Goal: Task Accomplishment & Management: Manage account settings

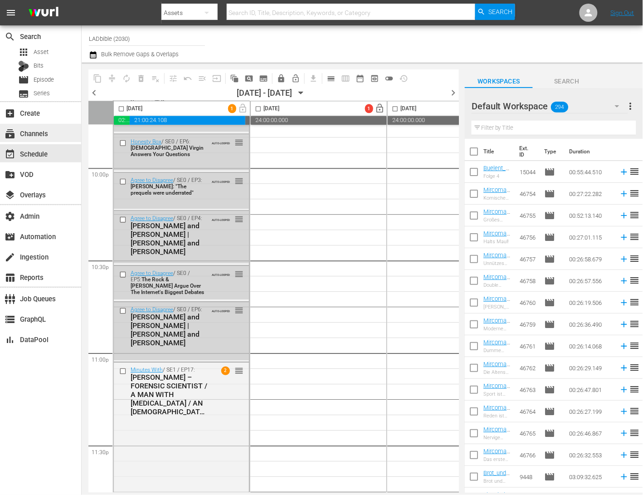
scroll to position [4029, 0]
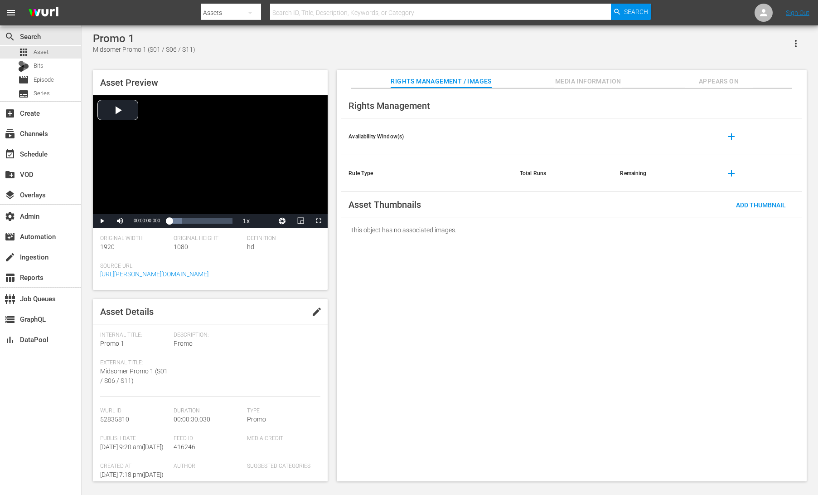
click at [475, 57] on div "Promo 1 Midsomer Promo 1 (S01 / S06 / S11) Asset Preview Video Player is loadin…" at bounding box center [449, 254] width 723 height 444
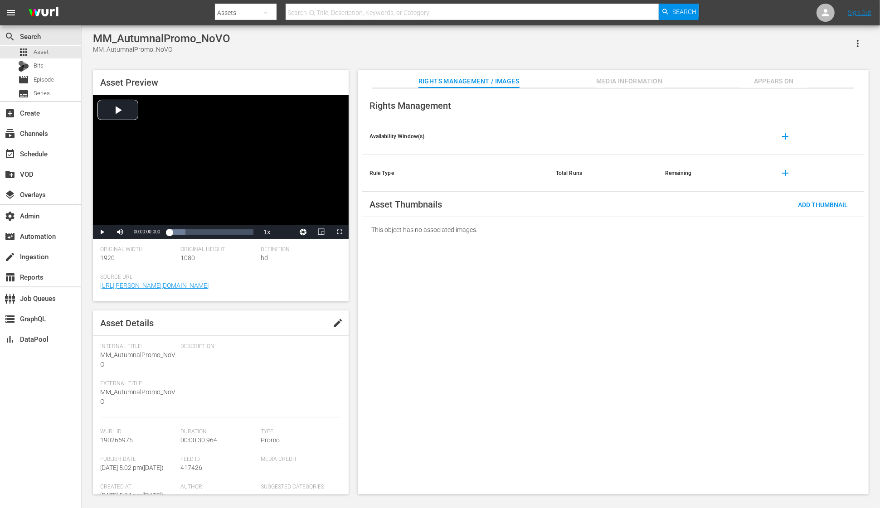
click at [311, 46] on div "MM_AutumnalPromo_NoVO MM_AutumnalPromo_NoVO" at bounding box center [481, 43] width 776 height 22
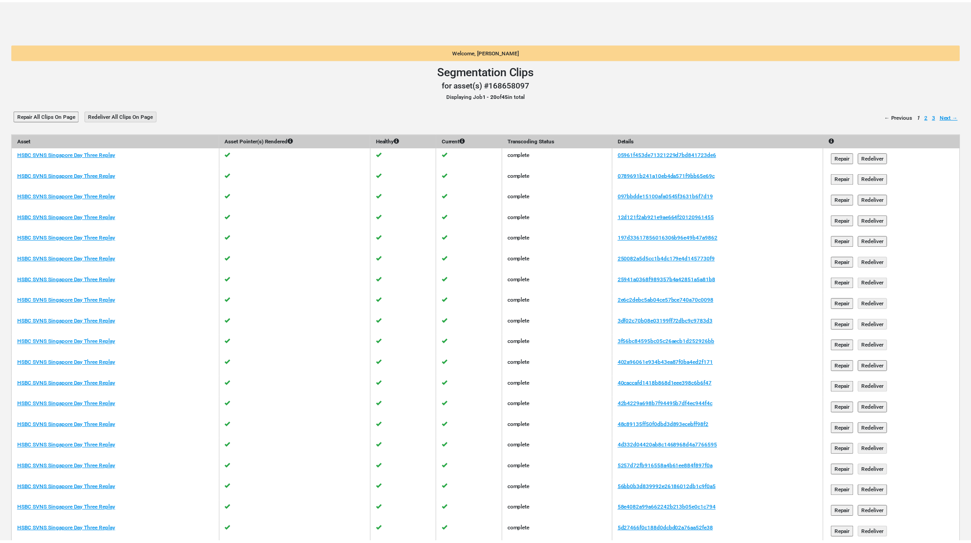
scroll to position [46, 0]
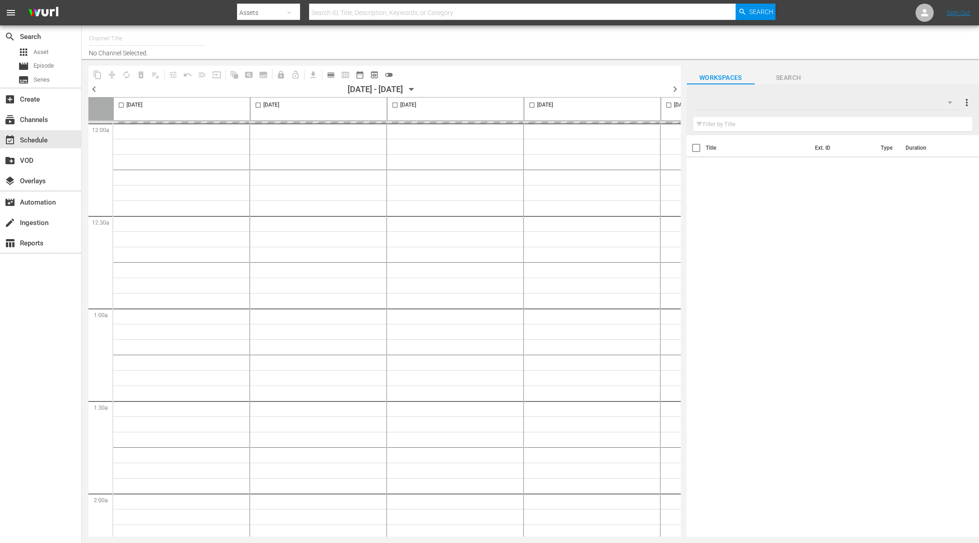
type input "RugbyPass TV (1872)"
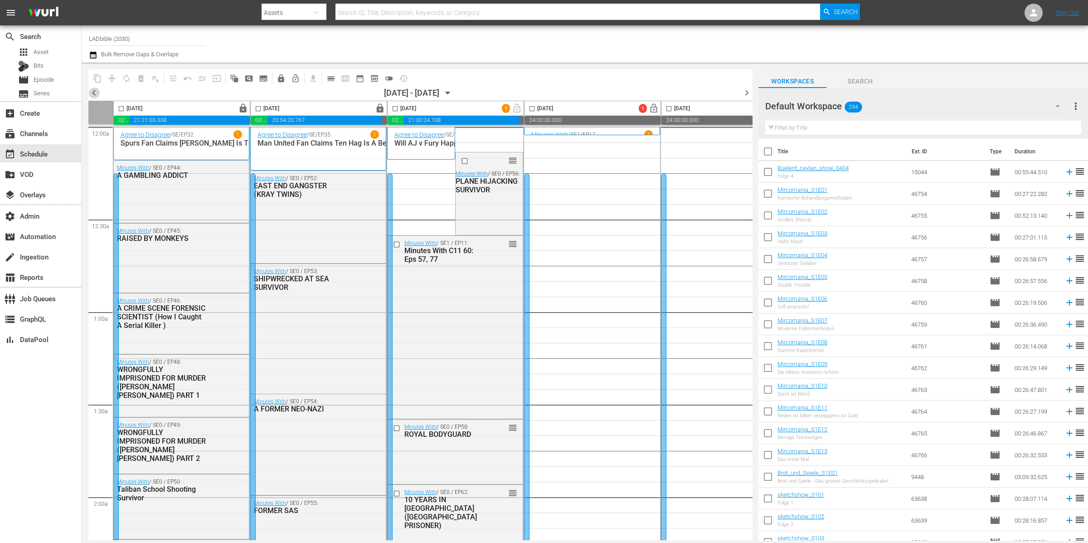
click at [91, 95] on span "chevron_left" at bounding box center [93, 92] width 11 height 11
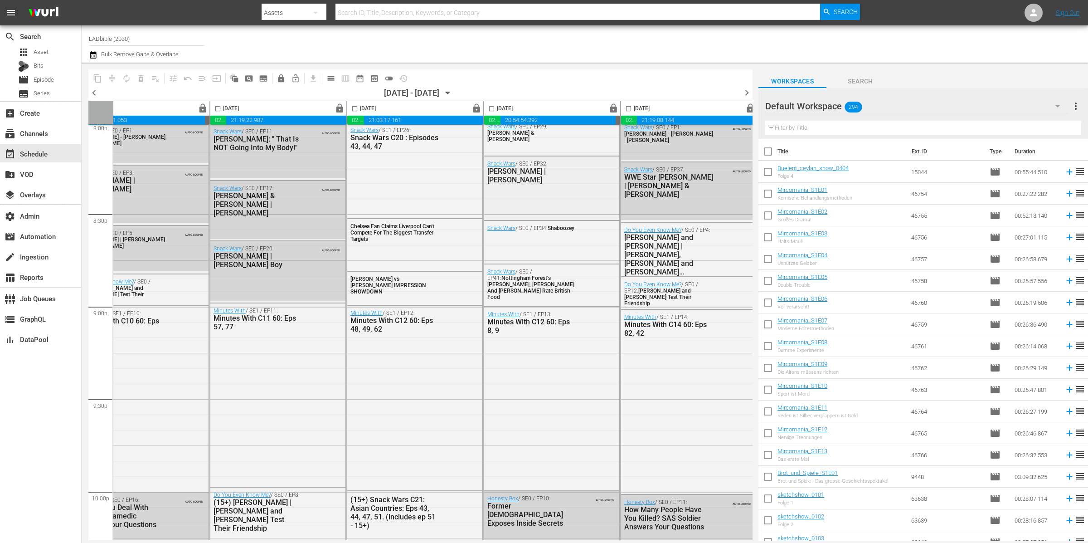
scroll to position [3705, 324]
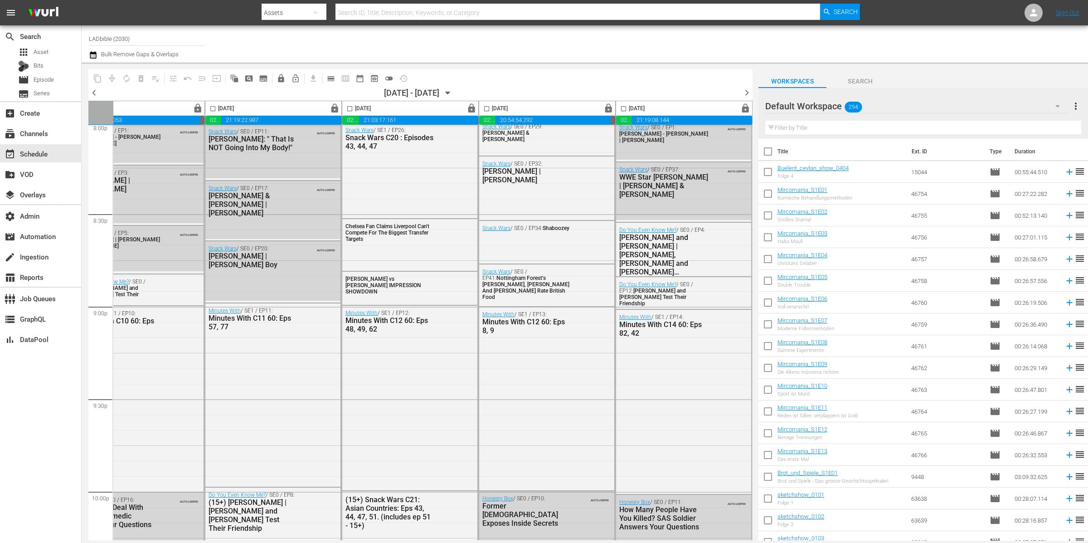
click at [749, 91] on span "chevron_right" at bounding box center [746, 92] width 11 height 11
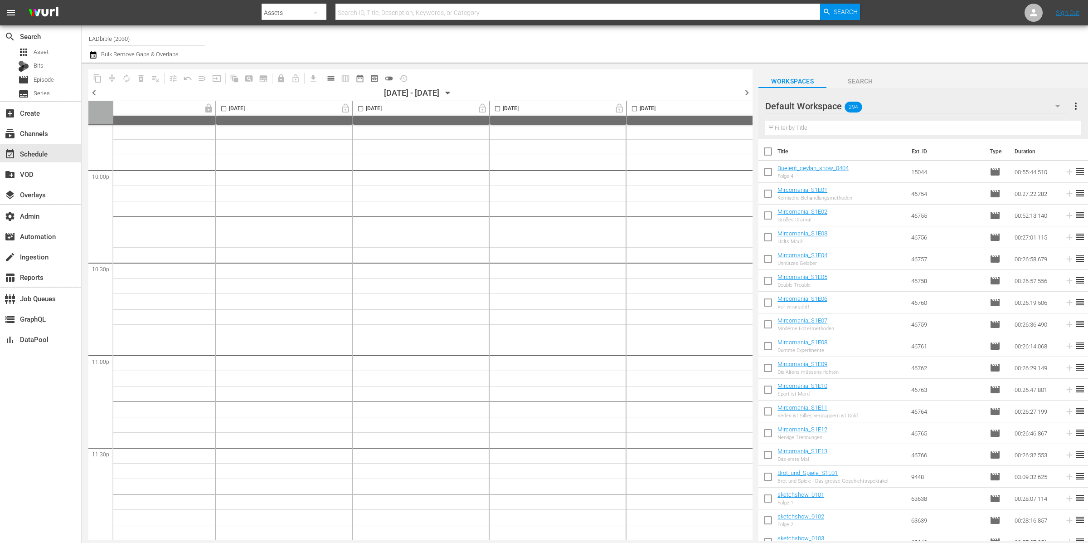
scroll to position [4029, 141]
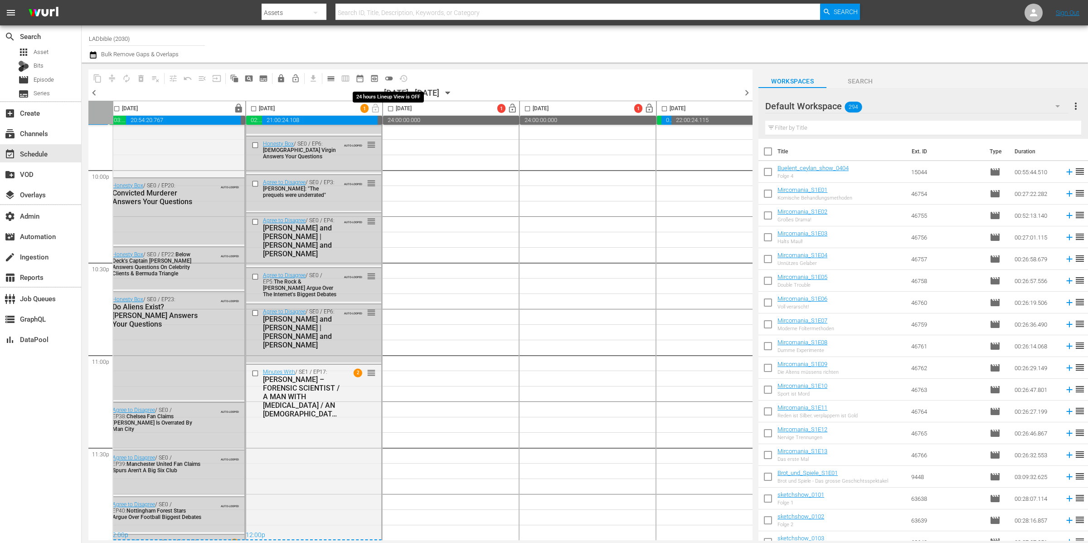
click at [392, 79] on span "toggle_off" at bounding box center [388, 78] width 9 height 9
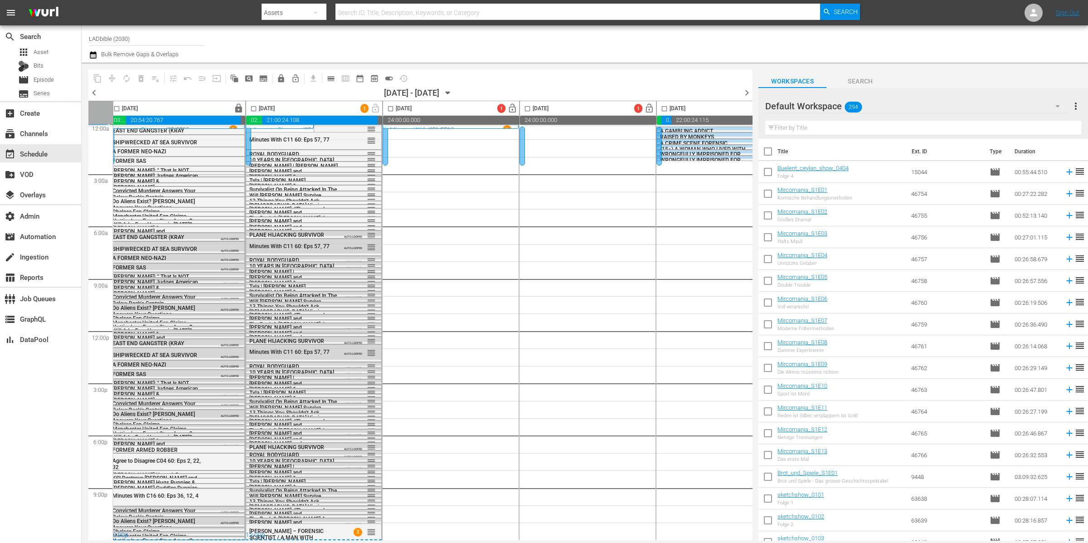
scroll to position [7, 141]
click at [388, 78] on span "toggle_on" at bounding box center [388, 78] width 9 height 9
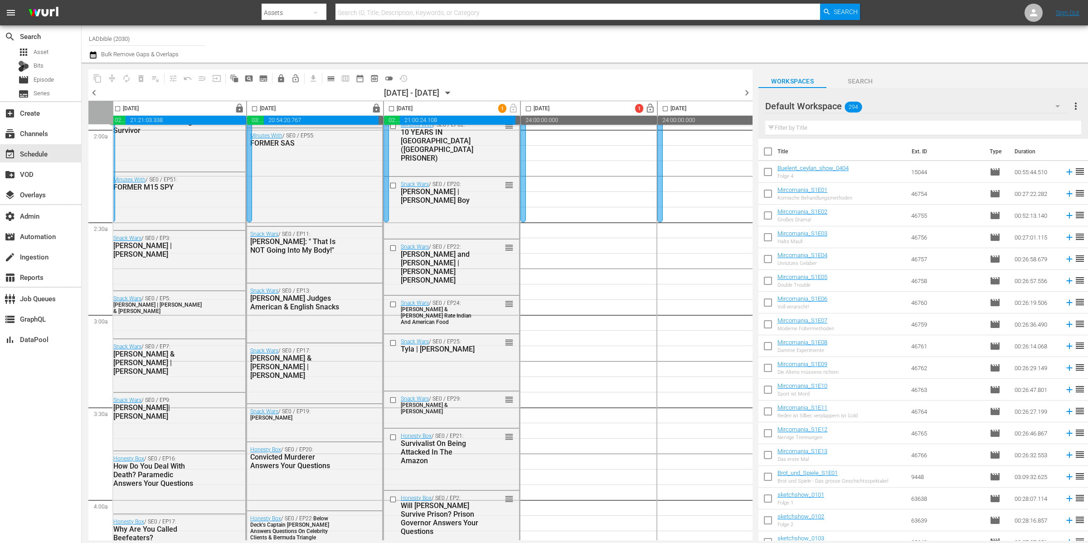
scroll to position [0, 4]
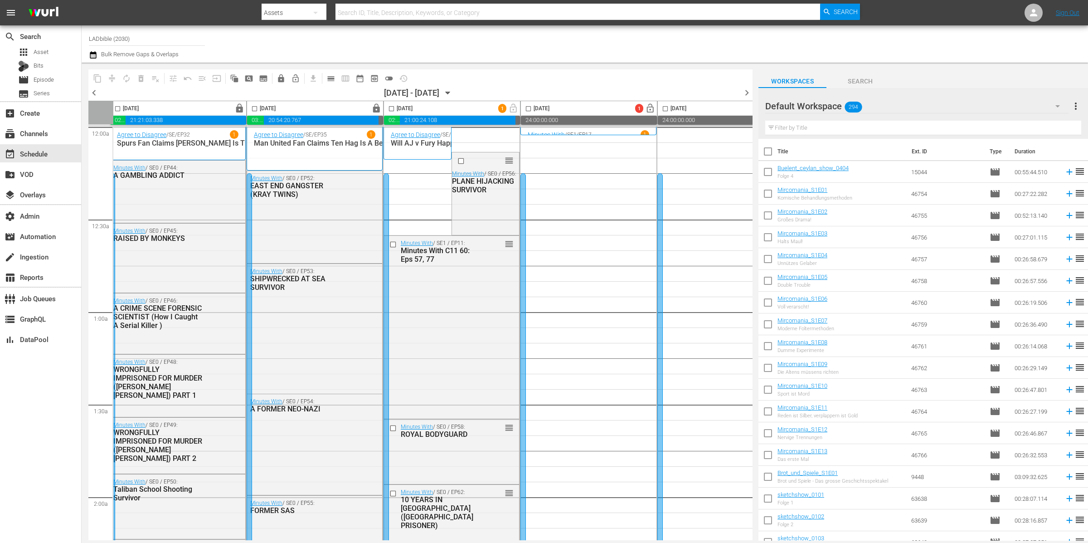
click at [394, 109] on input "checkbox" at bounding box center [391, 110] width 10 height 10
click at [107, 79] on span "compress" at bounding box center [111, 78] width 9 height 9
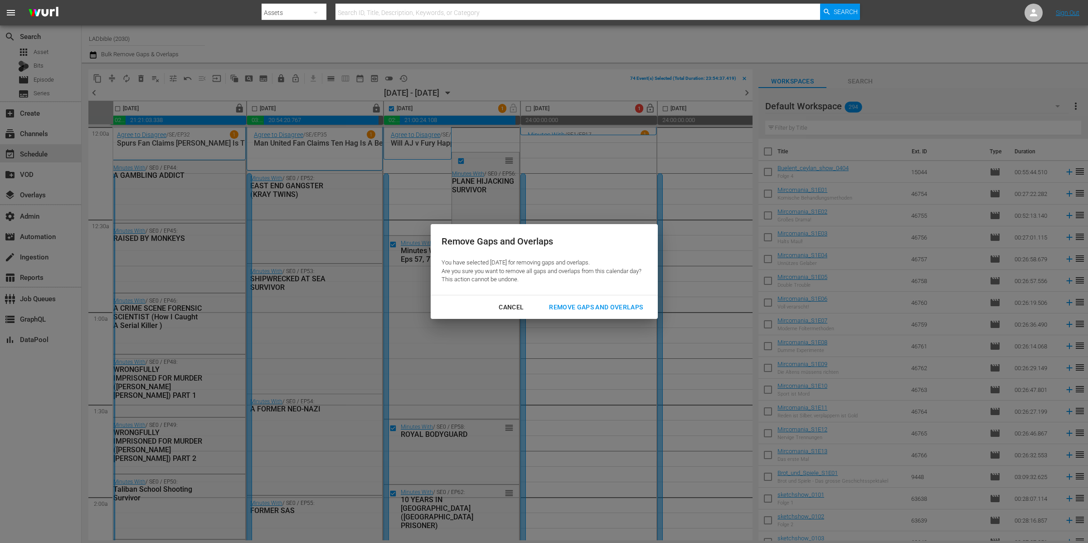
click at [602, 304] on div "Remove Gaps and Overlaps" at bounding box center [596, 307] width 108 height 11
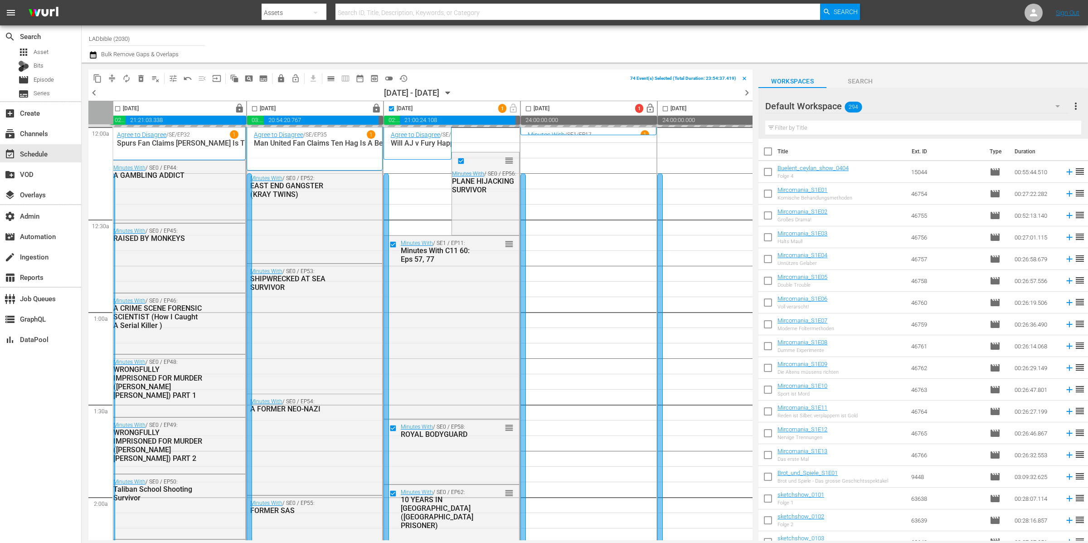
scroll to position [0, 177]
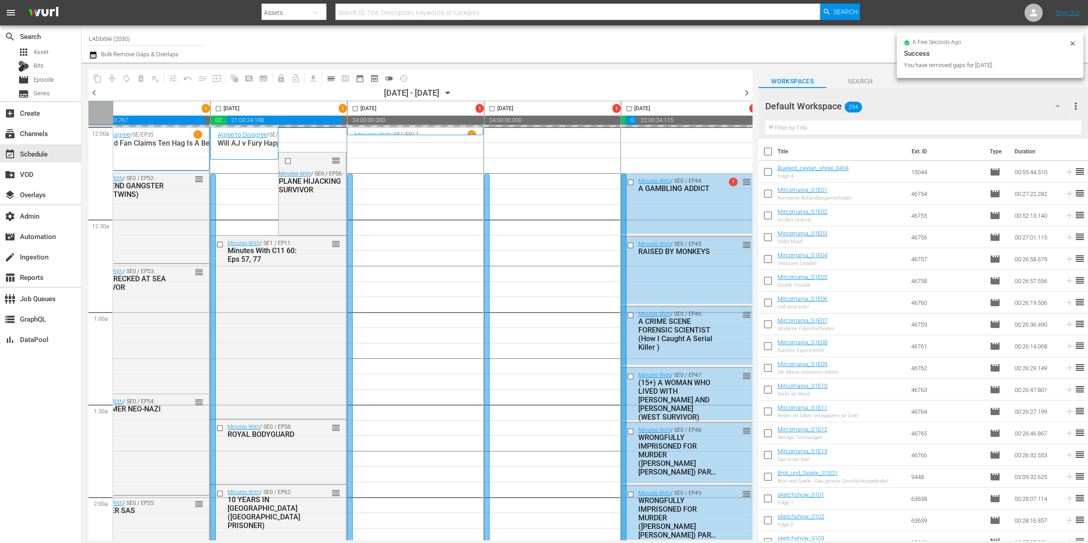
checkbox input "false"
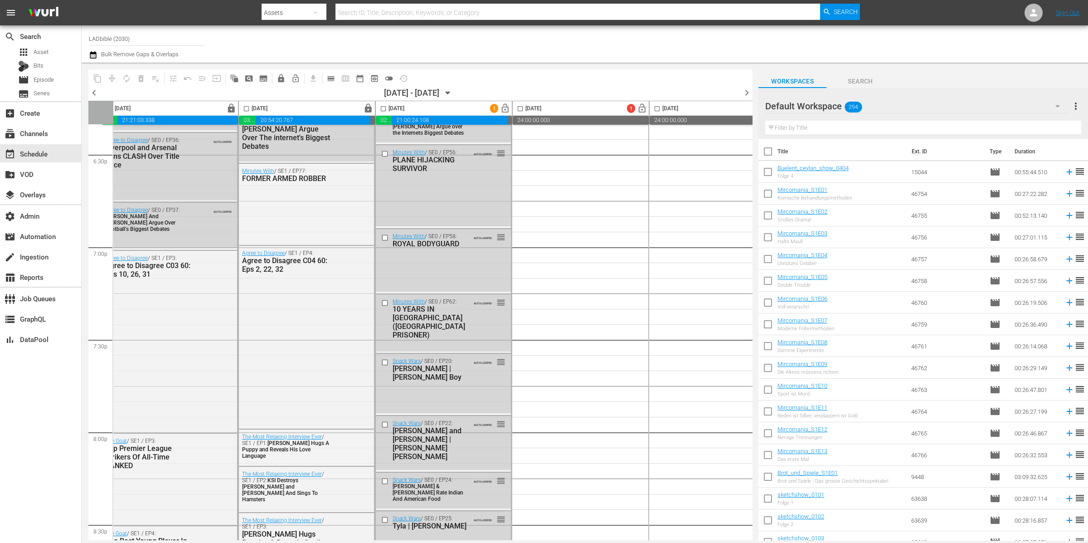
scroll to position [3387, 12]
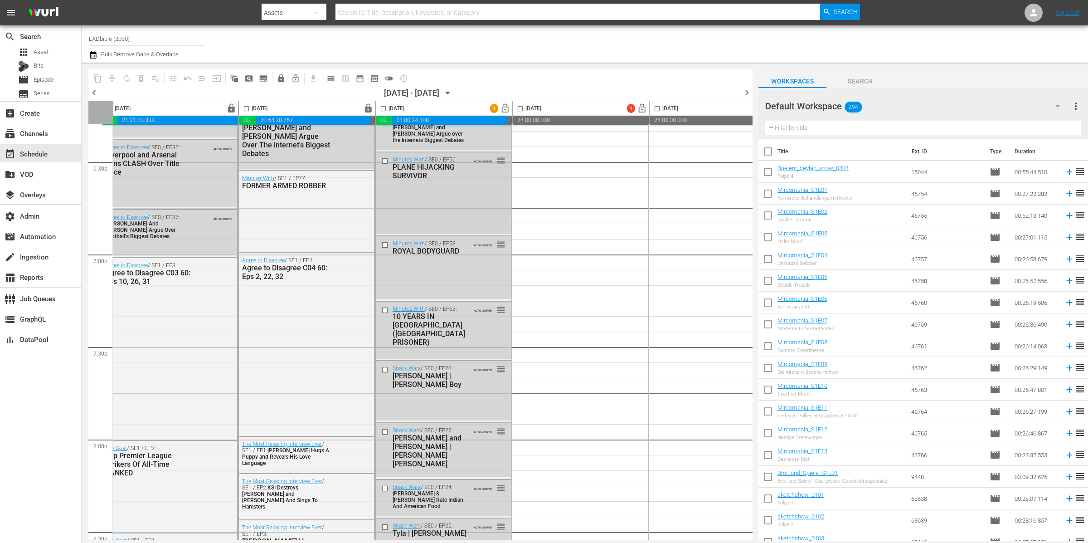
click at [385, 161] on input "checkbox" at bounding box center [386, 161] width 10 height 8
click at [383, 244] on input "checkbox" at bounding box center [386, 245] width 10 height 8
click at [384, 307] on input "checkbox" at bounding box center [386, 310] width 10 height 8
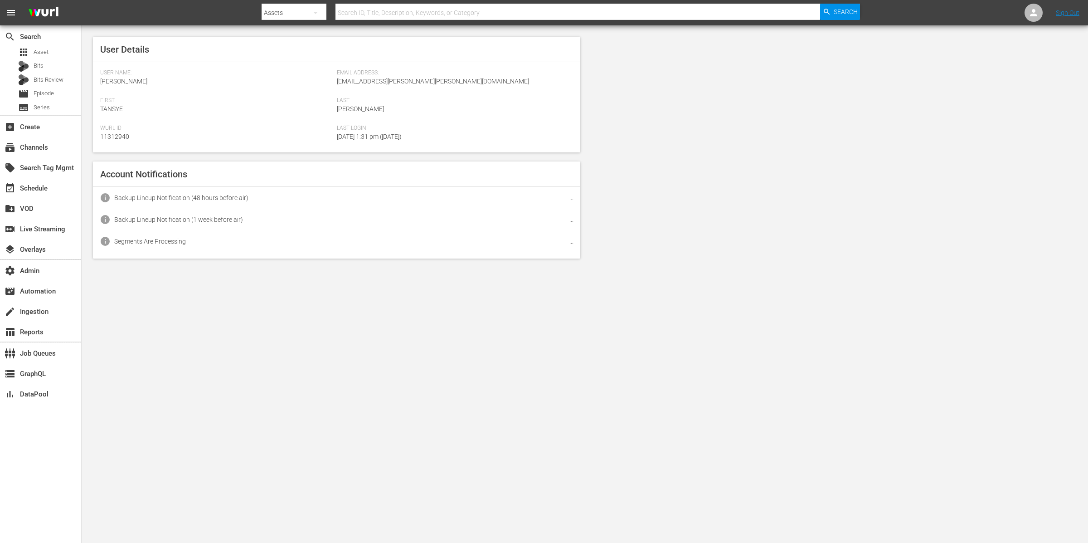
click at [1041, 57] on div "User Details User Name: [PERSON_NAME] Email Address: [EMAIL_ADDRESS][PERSON_NAM…" at bounding box center [585, 147] width 1007 height 244
drag, startPoint x: 1022, startPoint y: 8, endPoint x: 1027, endPoint y: 12, distance: 7.2
click at [1023, 8] on nav "menu Search By Assets Search ID, Title, Description, Keywords, or Category Sear…" at bounding box center [544, 12] width 1088 height 25
click at [1028, 12] on icon at bounding box center [1033, 12] width 11 height 11
click at [1022, 13] on input "text" at bounding box center [1010, 14] width 116 height 22
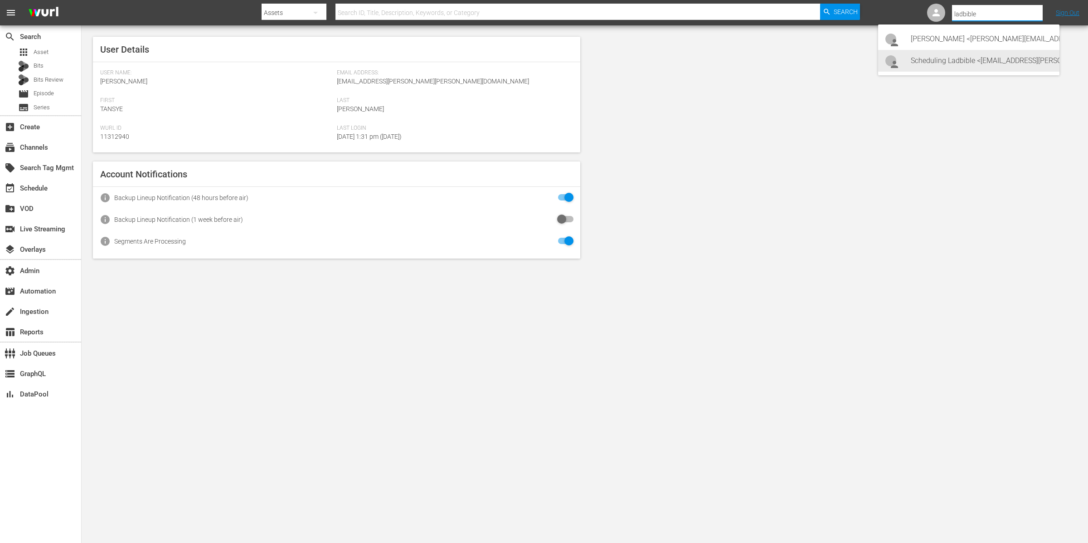
click at [1004, 55] on div "Scheduling Ladbible <[EMAIL_ADDRESS][PERSON_NAME][DOMAIN_NAME]>" at bounding box center [981, 61] width 141 height 22
type input "Scheduling Ladbible (11314840)"
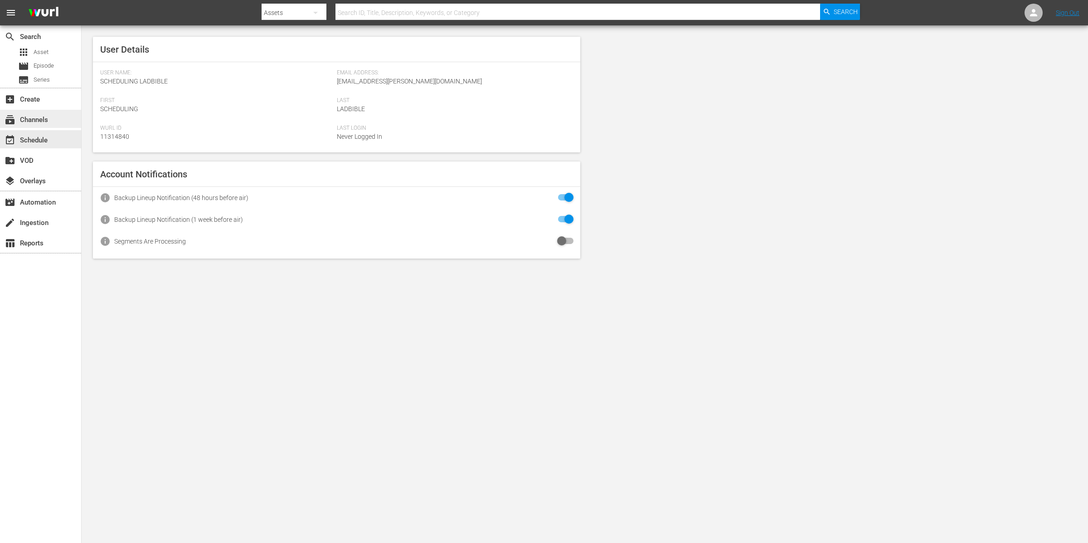
click at [49, 122] on div "subscriptions Channels" at bounding box center [40, 119] width 81 height 18
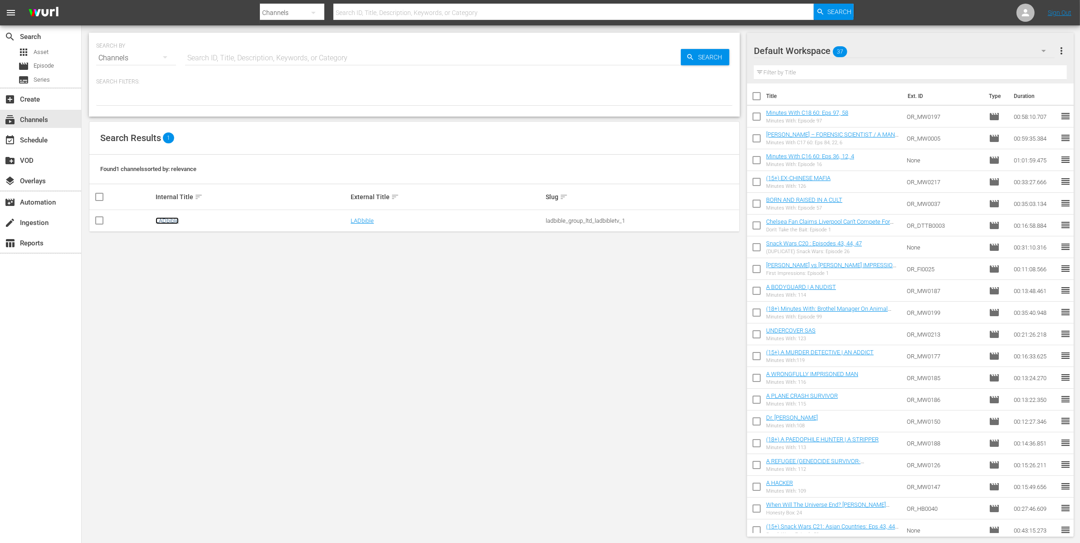
click at [165, 219] on link "LADbible" at bounding box center [167, 220] width 23 height 7
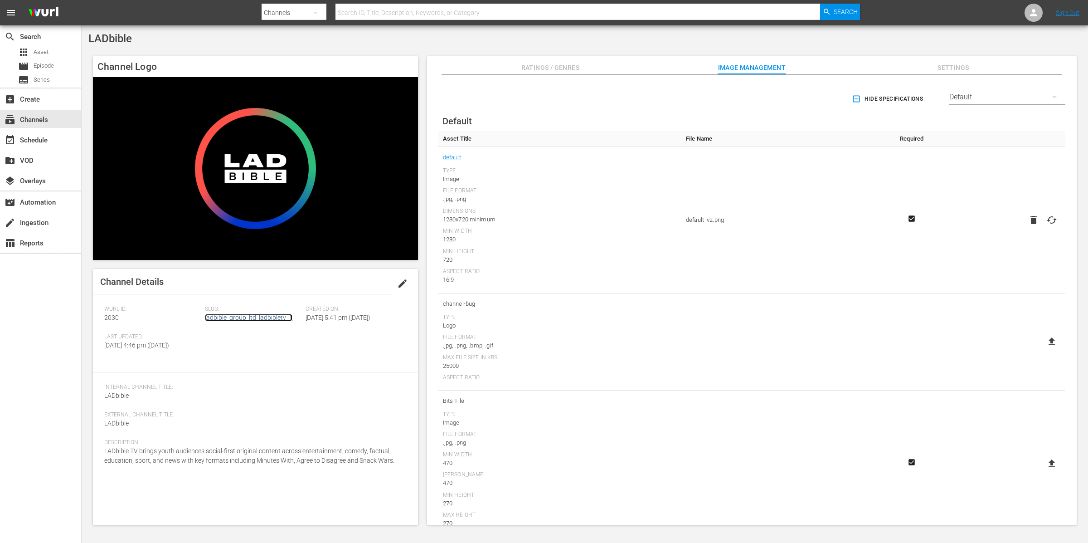
click at [256, 314] on link "ladbible_group_ltd_ladbibletv_1" at bounding box center [249, 317] width 88 height 7
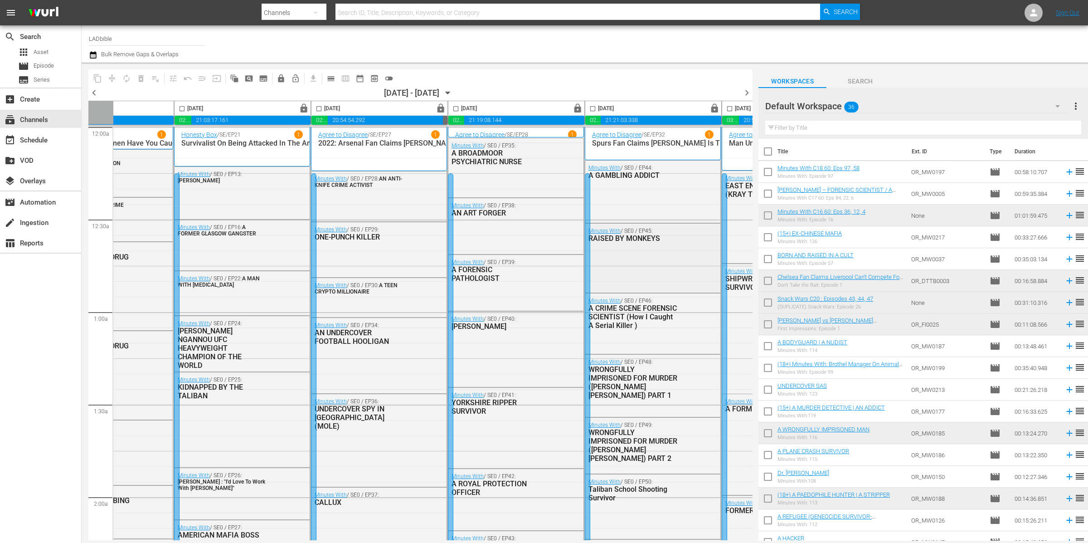
scroll to position [0, 324]
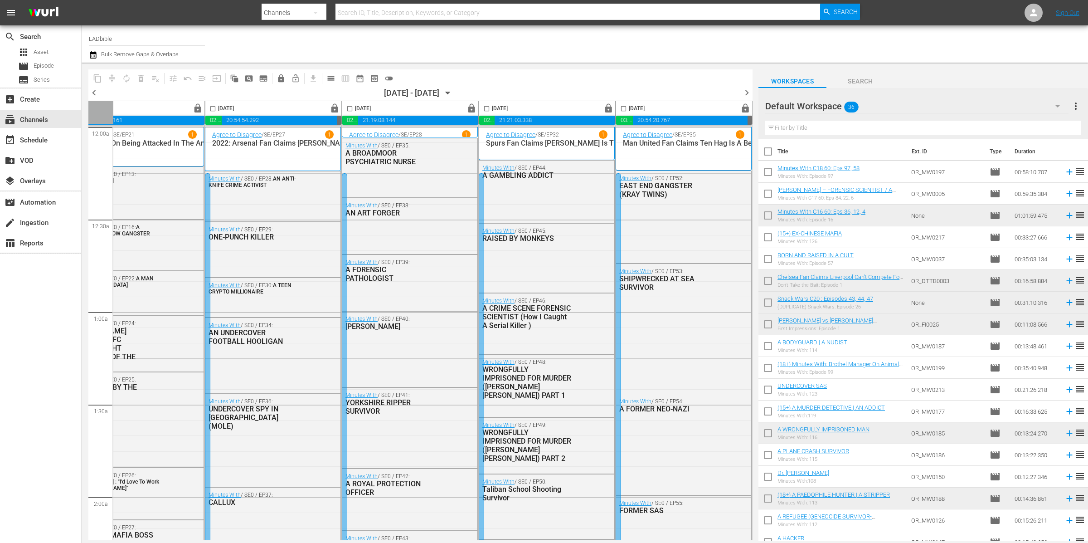
click at [749, 93] on span "chevron_right" at bounding box center [746, 92] width 11 height 11
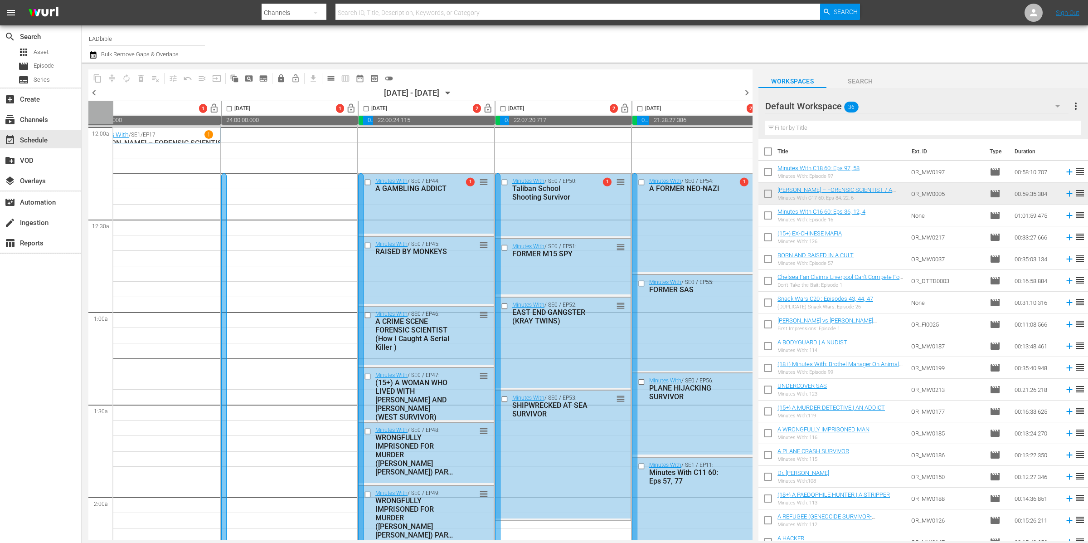
scroll to position [0, 83]
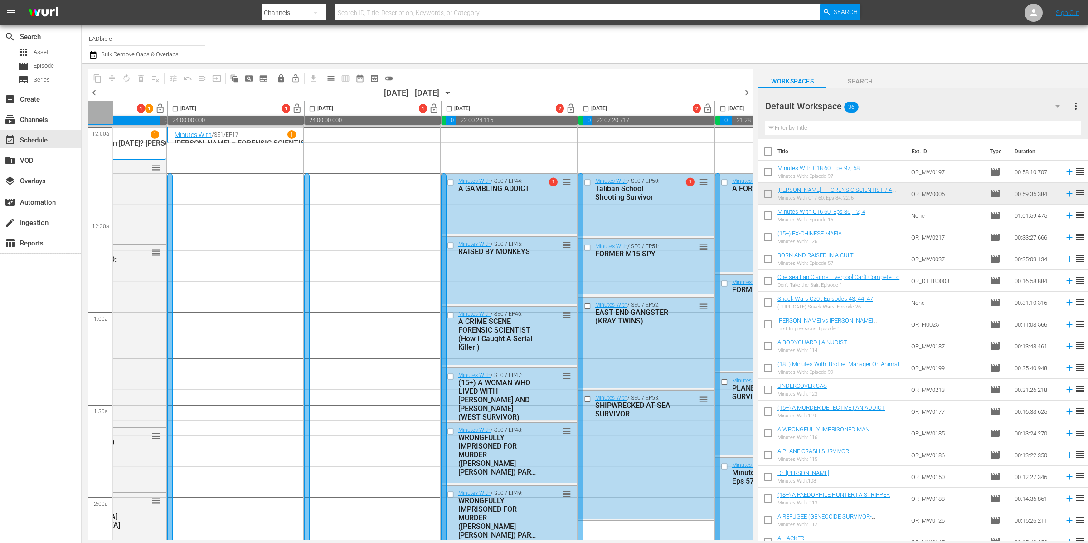
click at [450, 107] on input "checkbox" at bounding box center [449, 110] width 10 height 10
checkbox input "true"
click at [588, 107] on input "checkbox" at bounding box center [586, 110] width 10 height 10
checkbox input "true"
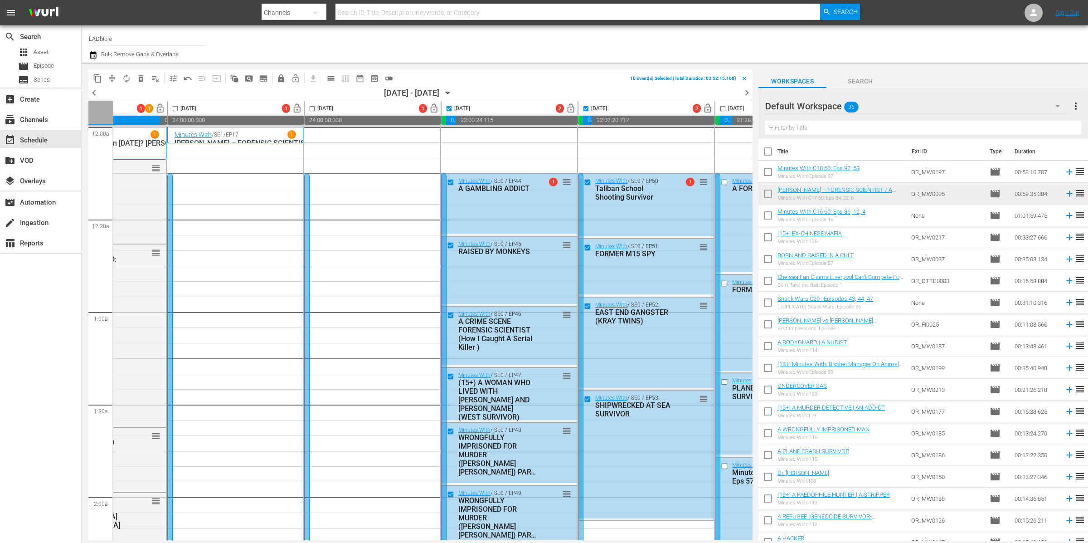
drag, startPoint x: 723, startPoint y: 109, endPoint x: 715, endPoint y: 110, distance: 8.2
click at [723, 109] on input "checkbox" at bounding box center [723, 110] width 10 height 10
checkbox input "true"
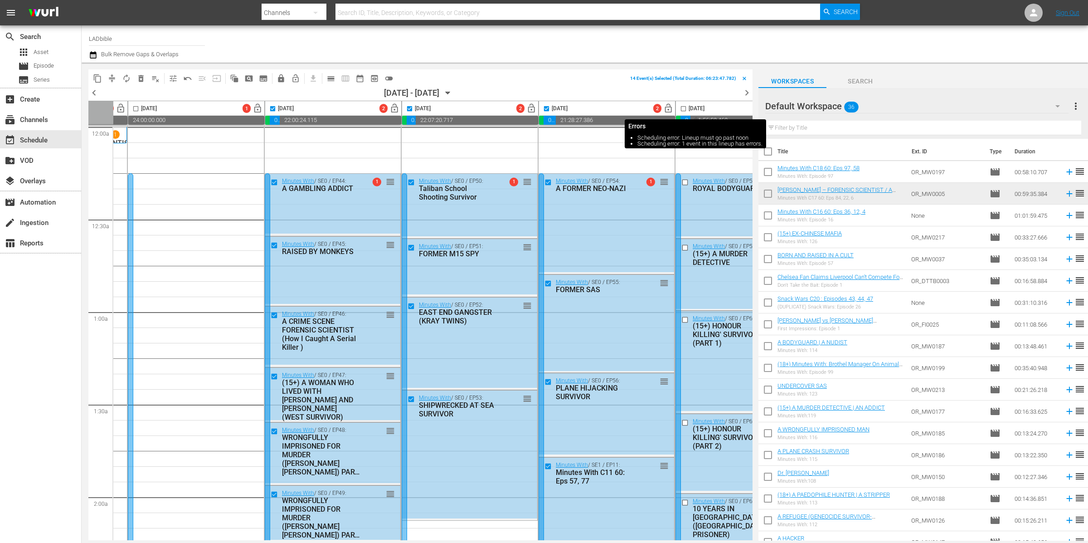
scroll to position [0, 270]
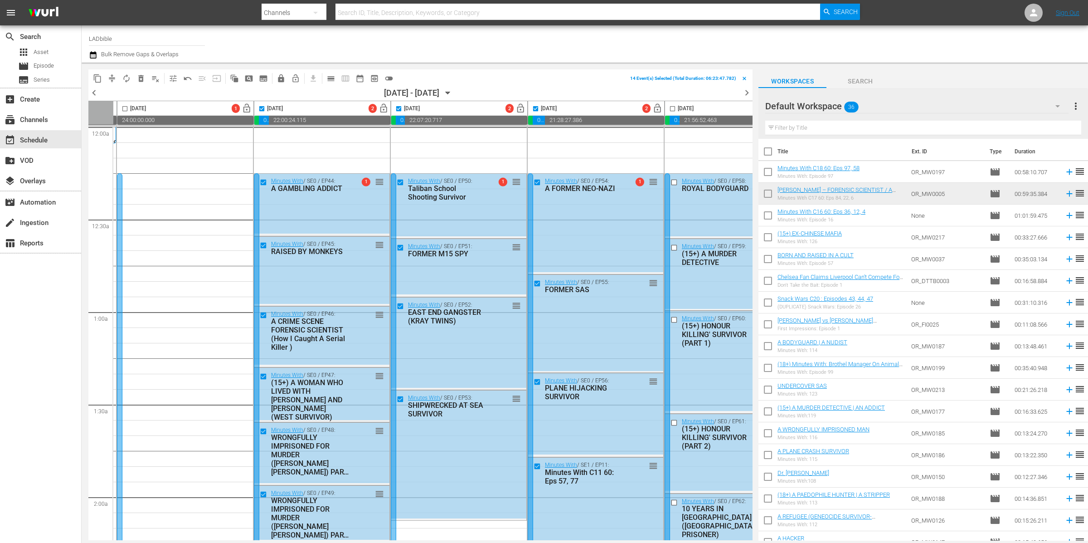
click at [676, 108] on input "checkbox" at bounding box center [672, 110] width 10 height 10
checkbox input "true"
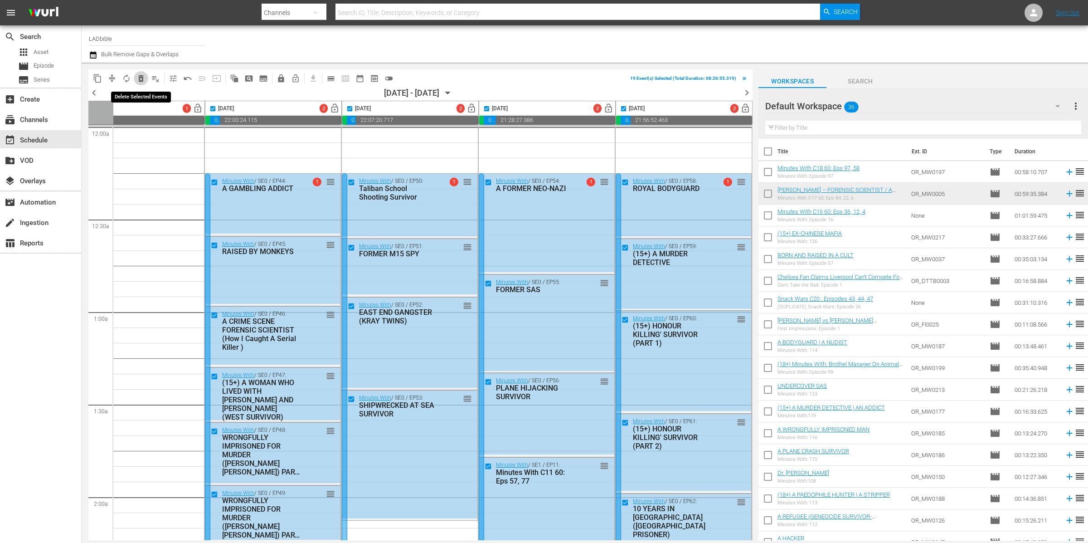
click at [141, 79] on span "delete_forever_outlined" at bounding box center [140, 78] width 9 height 9
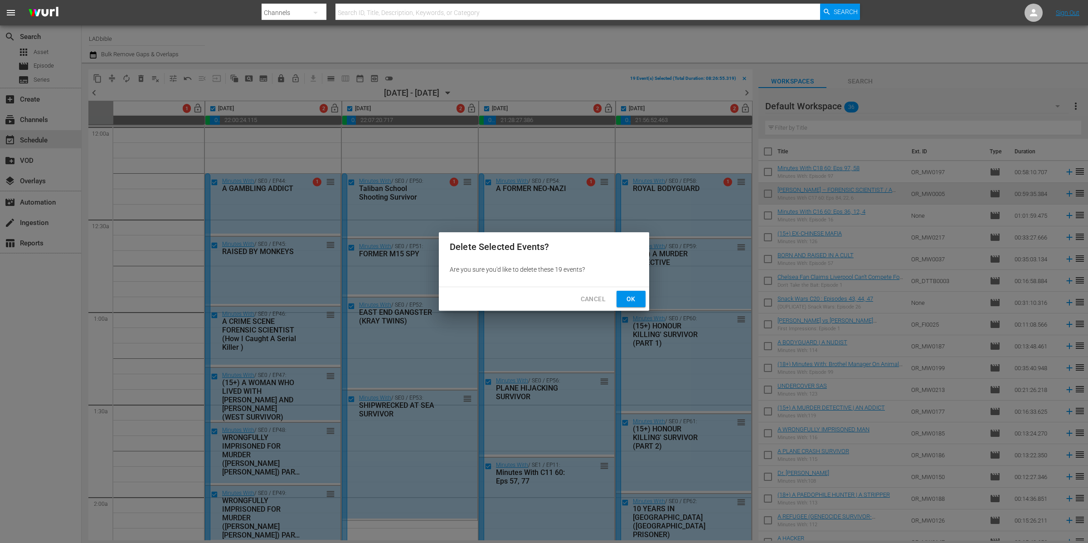
click at [636, 297] on span "Ok" at bounding box center [631, 298] width 15 height 11
checkbox input "false"
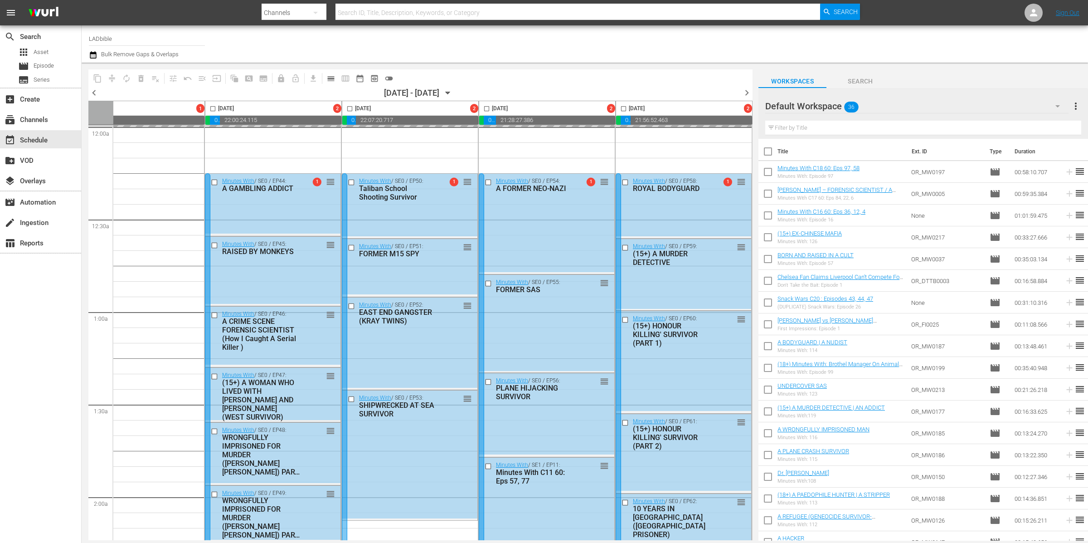
scroll to position [0, 54]
